Goal: Communication & Community: Answer question/provide support

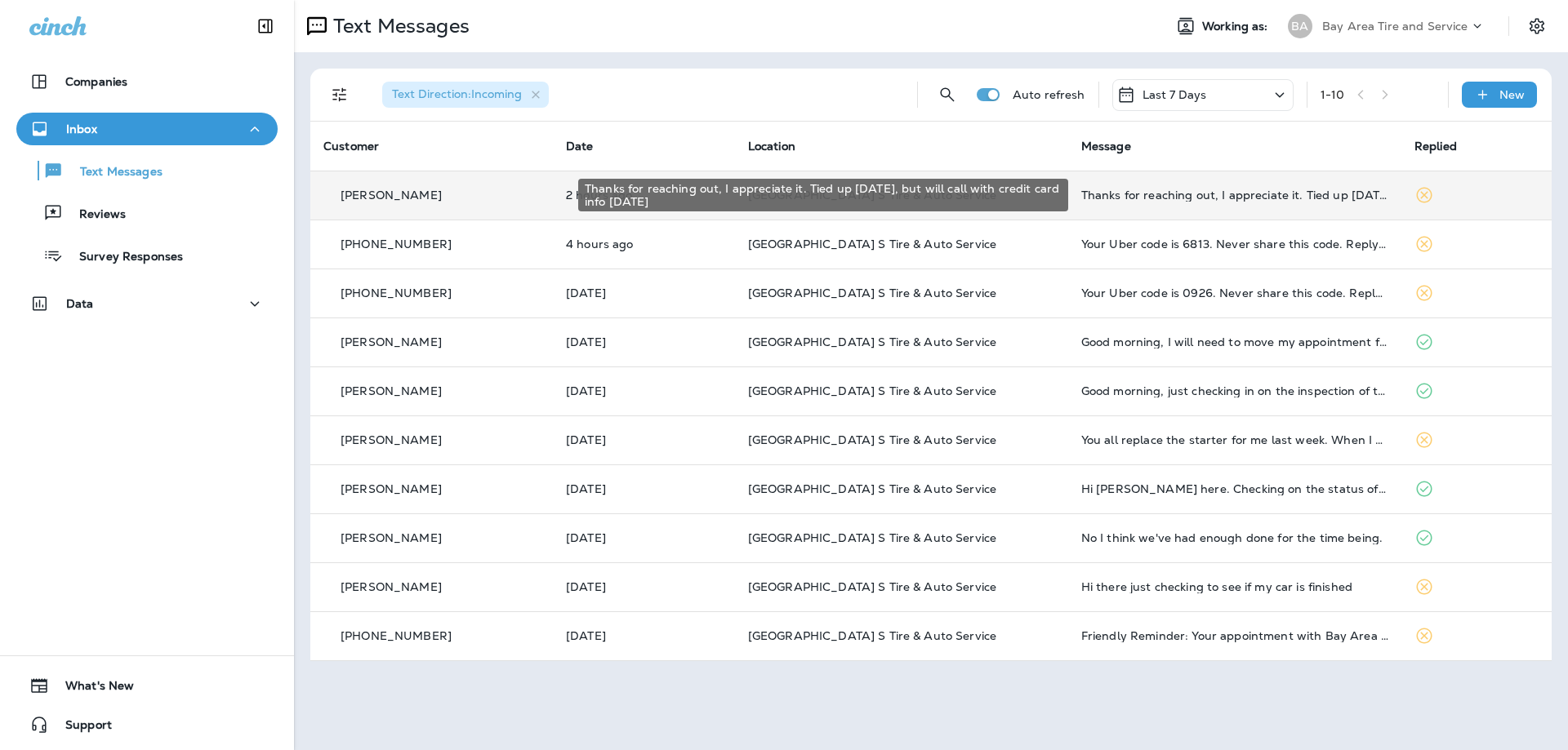
click at [1233, 200] on div "Thanks for reaching out, I appreciate it. Tied up [DATE], but will call with cr…" at bounding box center [1235, 195] width 307 height 13
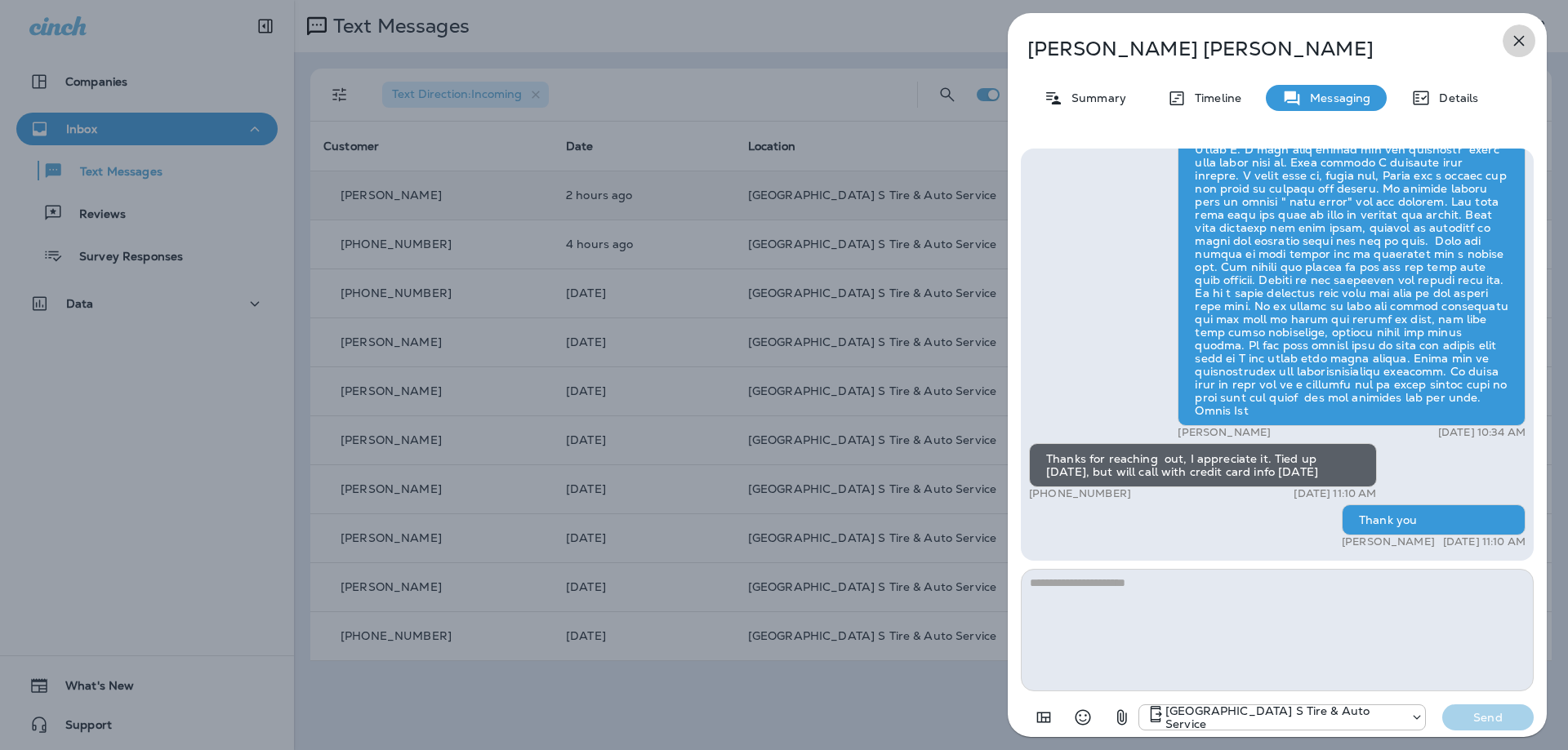
click at [1516, 44] on icon "button" at bounding box center [1518, 41] width 20 height 20
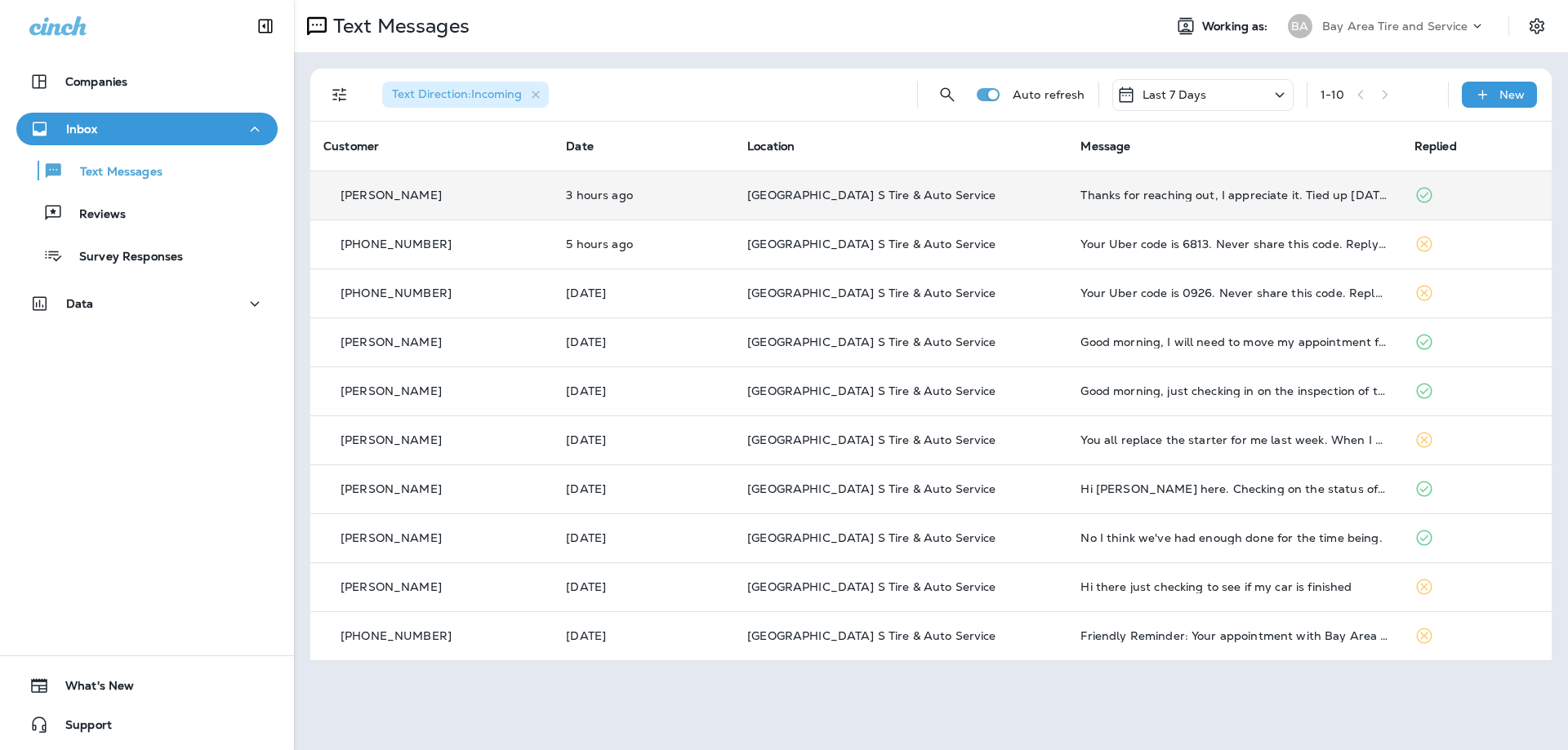
click at [1161, 201] on div "Thanks for reaching out, I appreciate it. Tied up [DATE], but will call with cr…" at bounding box center [1234, 195] width 307 height 13
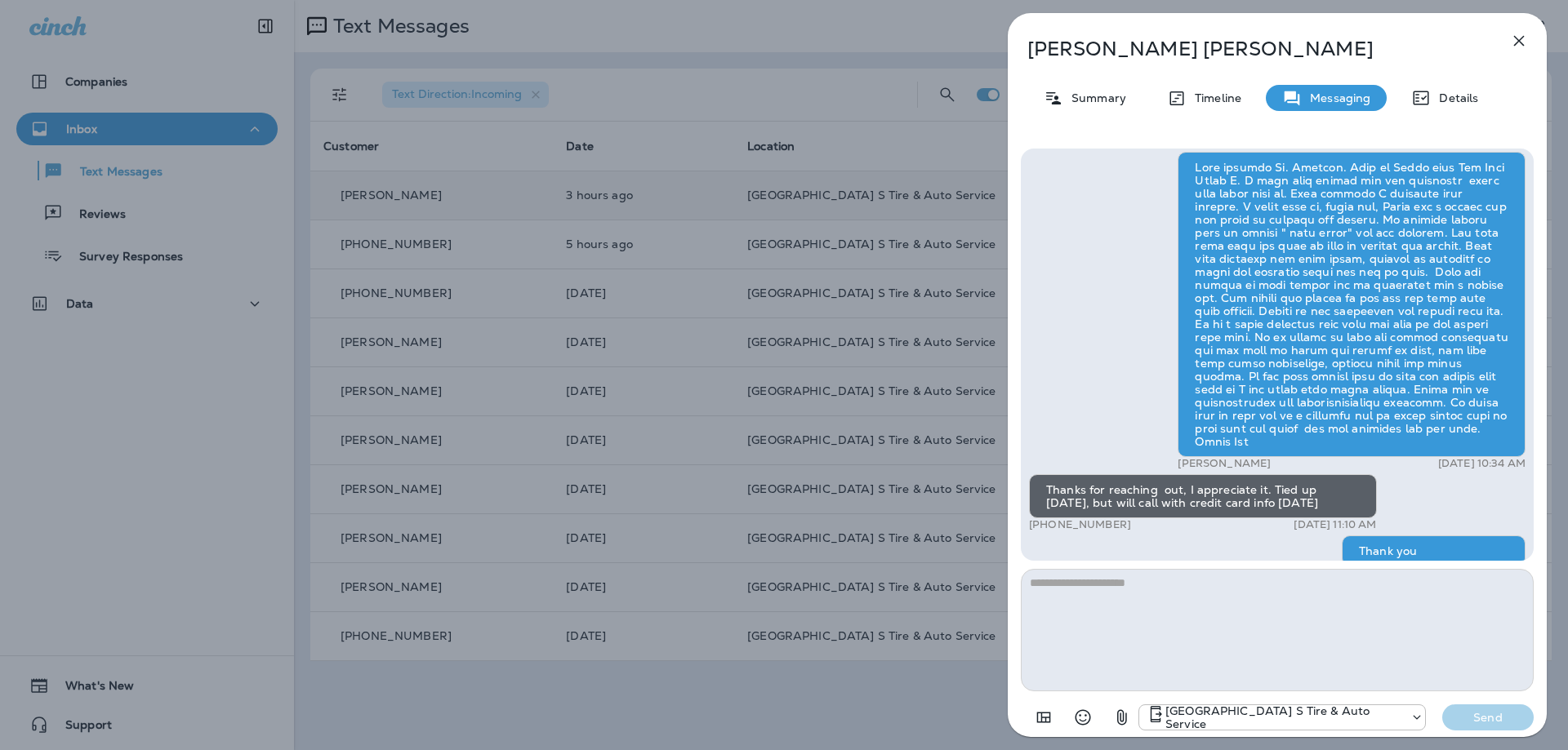
scroll to position [-23, 0]
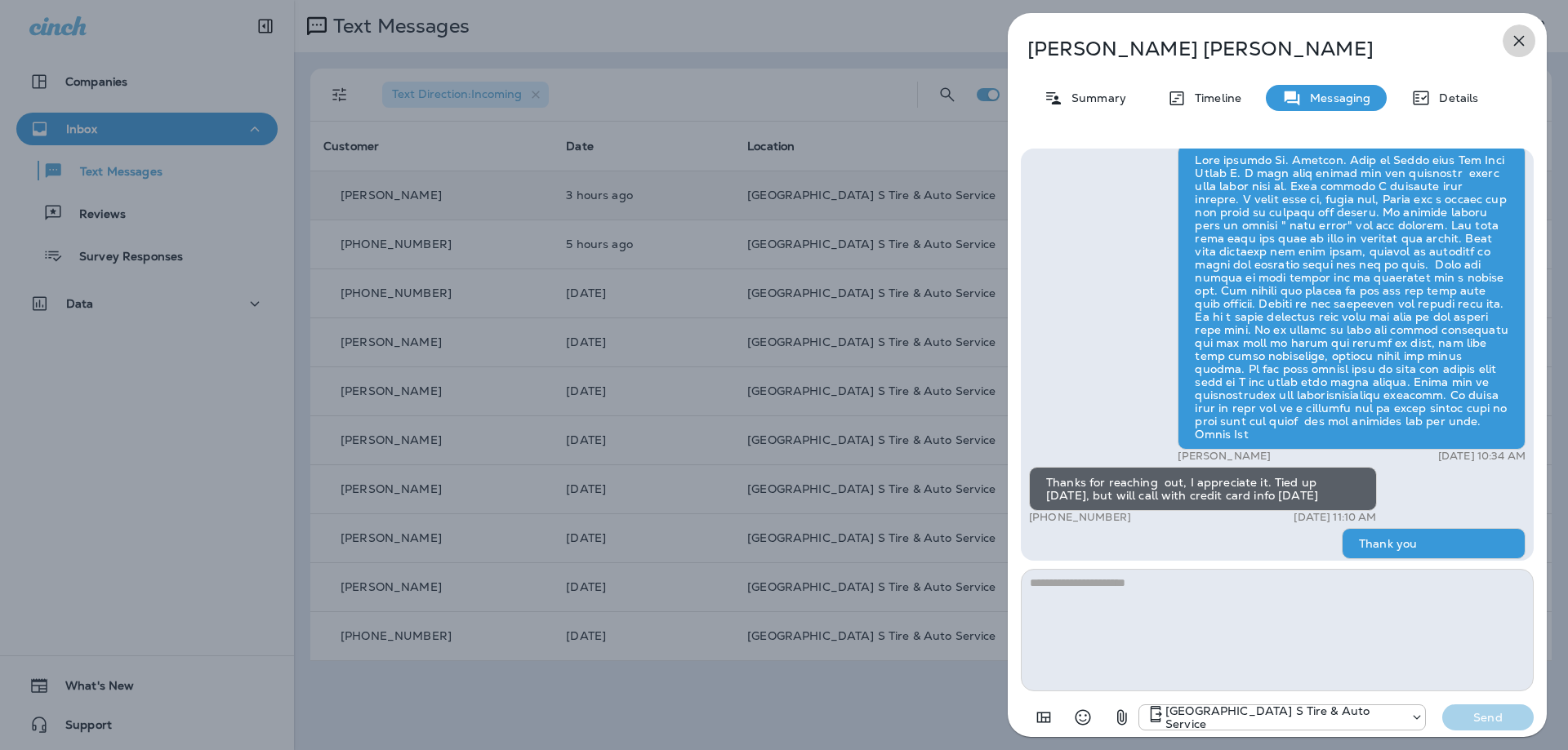
click at [1517, 41] on icon "button" at bounding box center [1519, 42] width 11 height 11
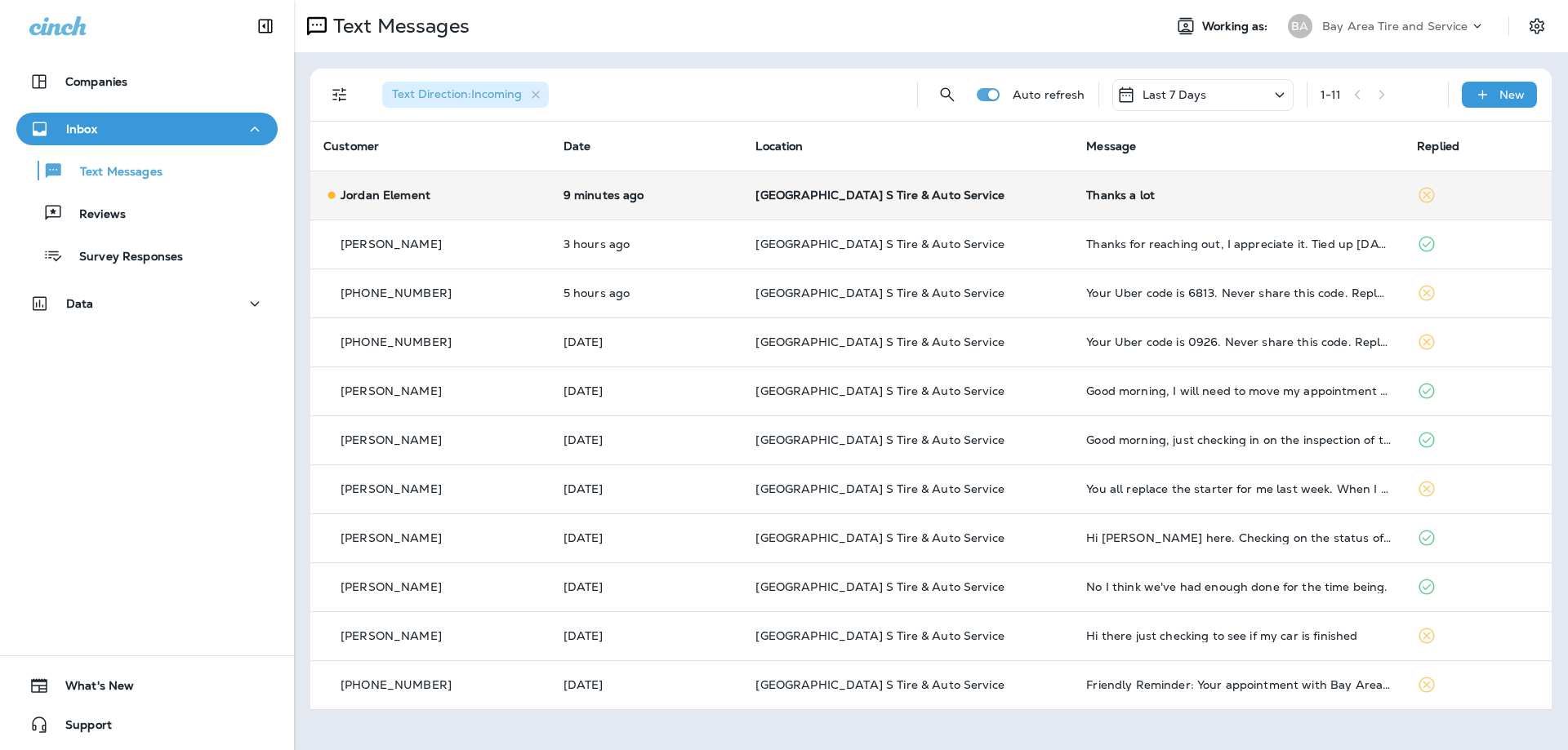
click at [1124, 195] on div "Thanks a lot" at bounding box center [1238, 195] width 305 height 13
